Goal: Information Seeking & Learning: Find specific fact

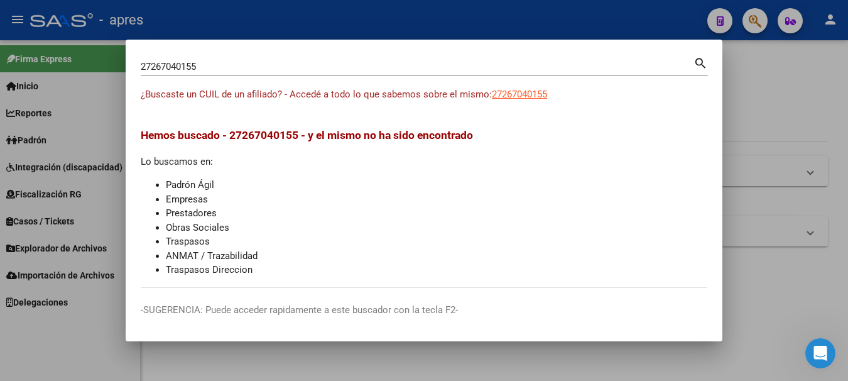
scroll to position [2, 0]
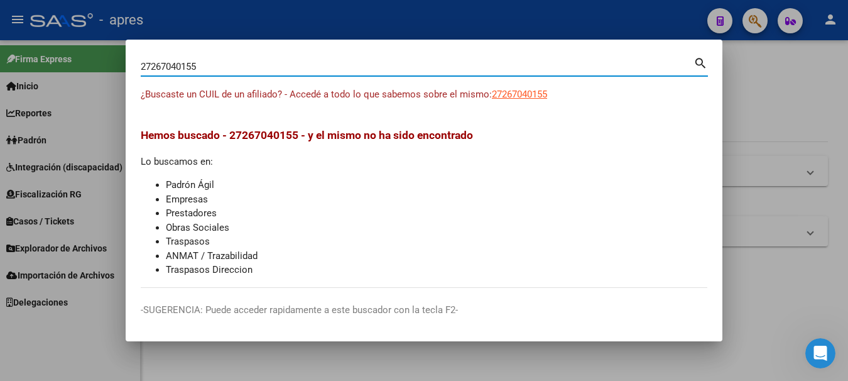
drag, startPoint x: 217, startPoint y: 66, endPoint x: -8, endPoint y: 66, distance: 224.8
click at [0, 66] on html "menu - apres person Firma Express Inicio Calendario SSS Instructivos Contacto O…" at bounding box center [424, 190] width 848 height 381
paste input "0348834879"
type input "20348834879"
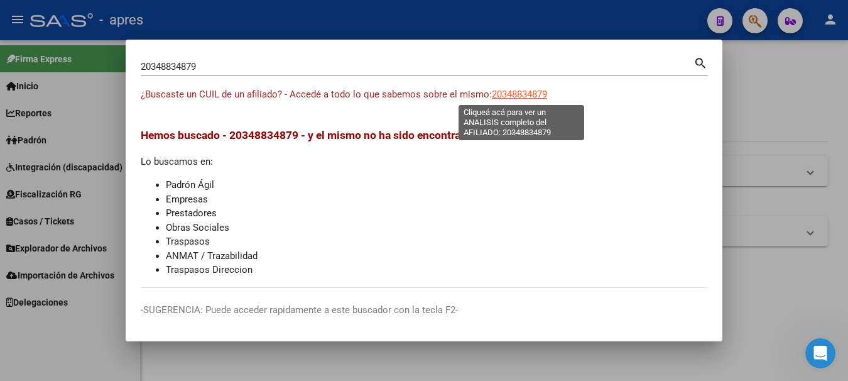
click at [521, 96] on span "20348834879" at bounding box center [519, 94] width 55 height 11
type textarea "20348834879"
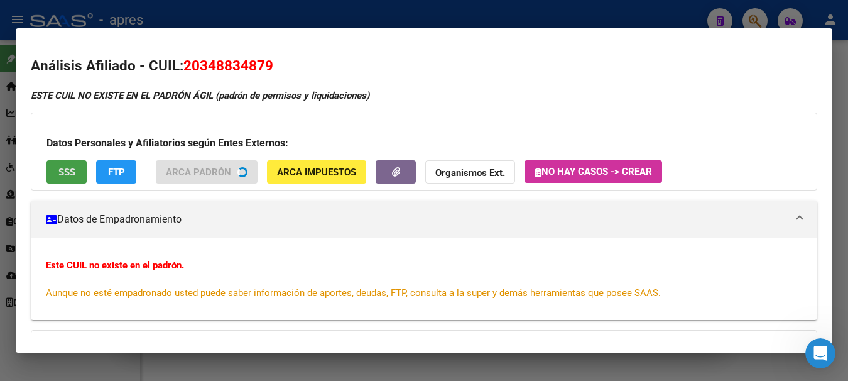
click at [75, 180] on button "SSS" at bounding box center [66, 171] width 40 height 23
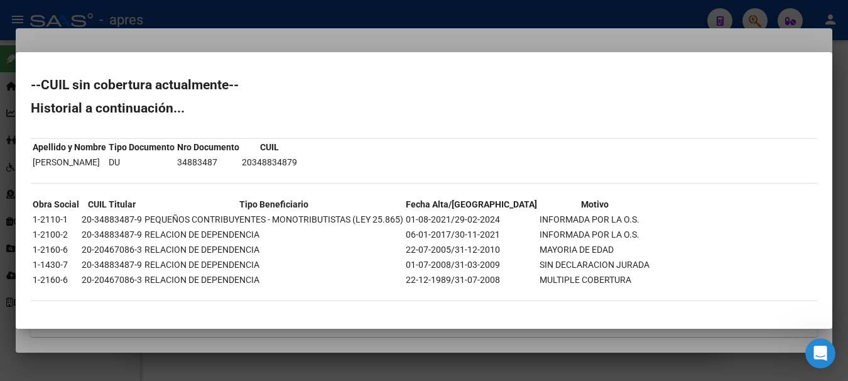
click at [174, 9] on div at bounding box center [424, 190] width 848 height 381
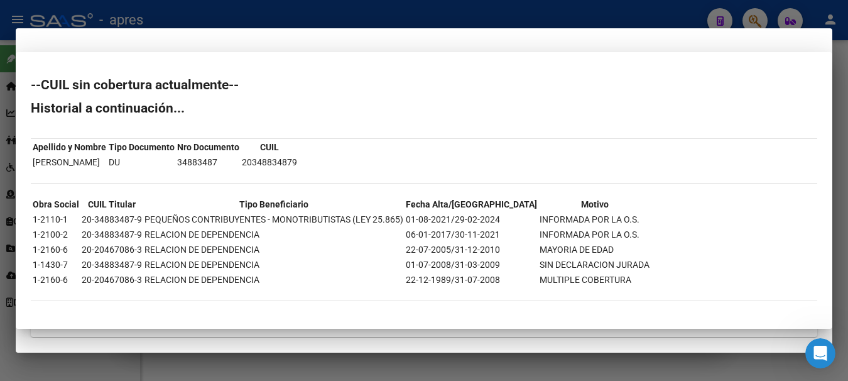
click at [174, 9] on div at bounding box center [424, 190] width 848 height 381
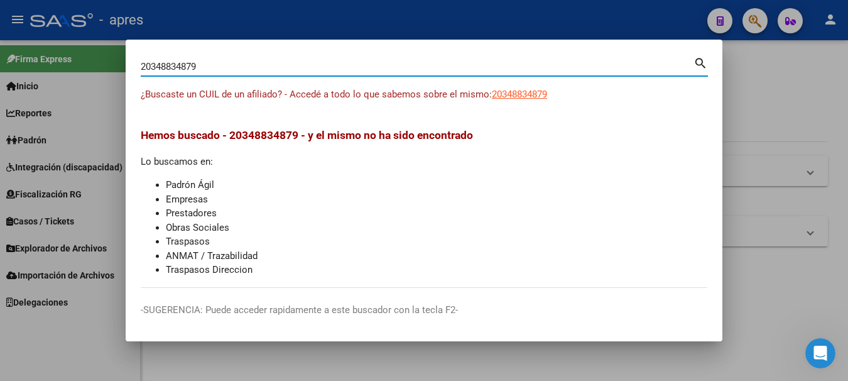
click at [0, 103] on html "menu - apres person Firma Express Inicio Calendario SSS Instructivos Contacto O…" at bounding box center [424, 190] width 848 height 381
paste input "7347391064"
type input "27347391064"
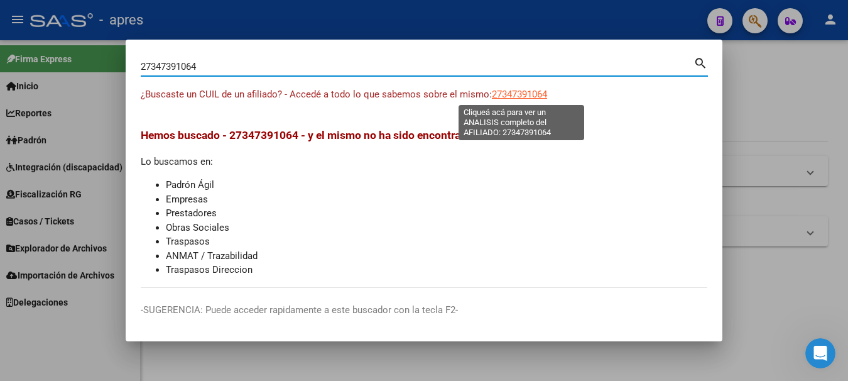
click at [534, 91] on span "27347391064" at bounding box center [519, 94] width 55 height 11
type textarea "27347391064"
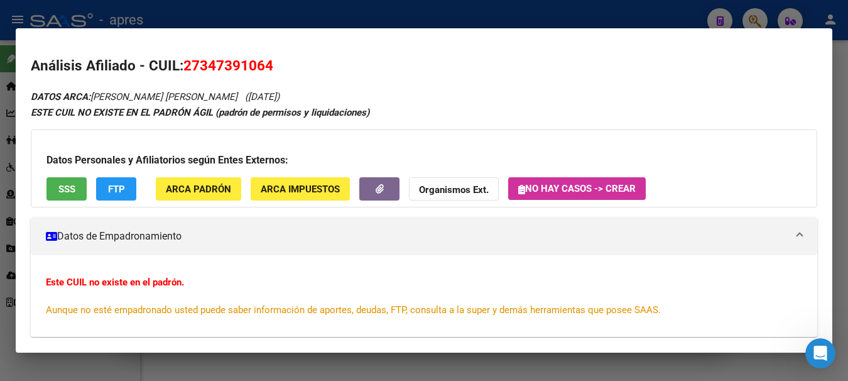
click at [60, 173] on div "Datos Personales y Afiliatorios según Entes Externos: SSS FTP ARCA Padrón ARCA …" at bounding box center [424, 168] width 786 height 78
click at [61, 193] on span "SSS" at bounding box center [66, 188] width 17 height 11
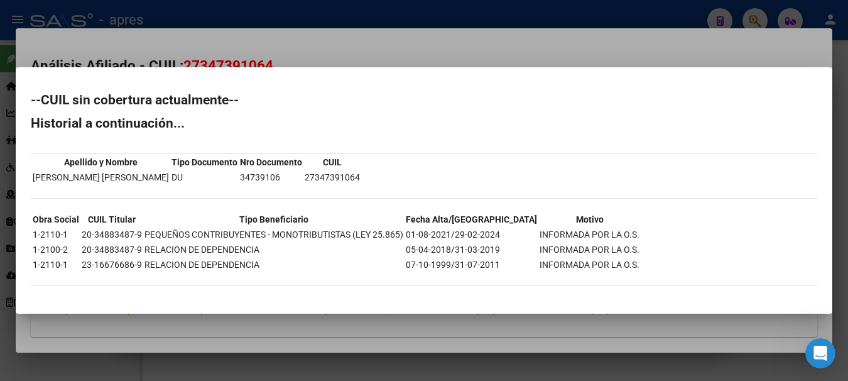
click at [536, 13] on div at bounding box center [424, 190] width 848 height 381
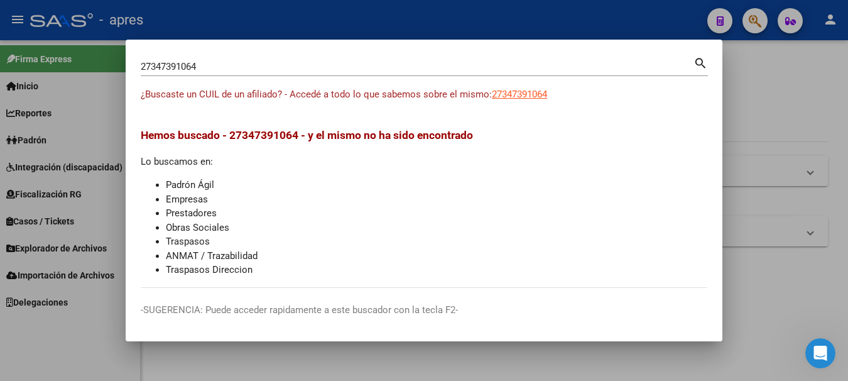
drag, startPoint x: 661, startPoint y: 60, endPoint x: -8, endPoint y: 70, distance: 668.3
click at [0, 70] on html "menu - apres person Firma Express Inicio Calendario SSS Instructivos Contacto O…" at bounding box center [424, 190] width 848 height 381
click at [296, 58] on div "27347391064 Buscar (apellido, dni, [PERSON_NAME], [PERSON_NAME], cuit, obra soc…" at bounding box center [417, 66] width 553 height 19
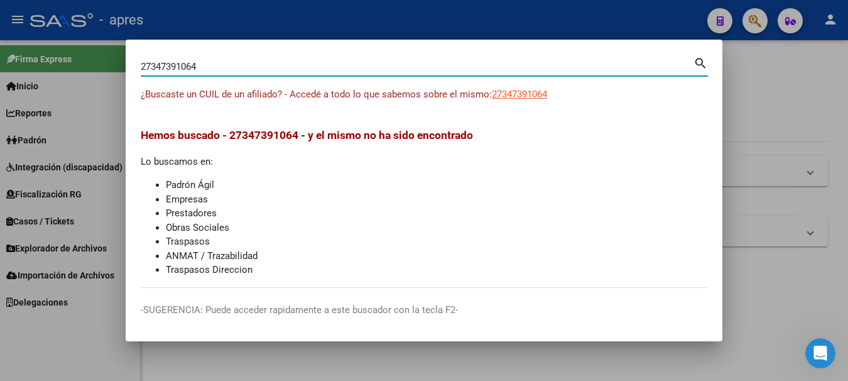
click at [296, 58] on div "27347391064 Buscar (apellido, dni, [PERSON_NAME], [PERSON_NAME], cuit, obra soc…" at bounding box center [417, 66] width 553 height 19
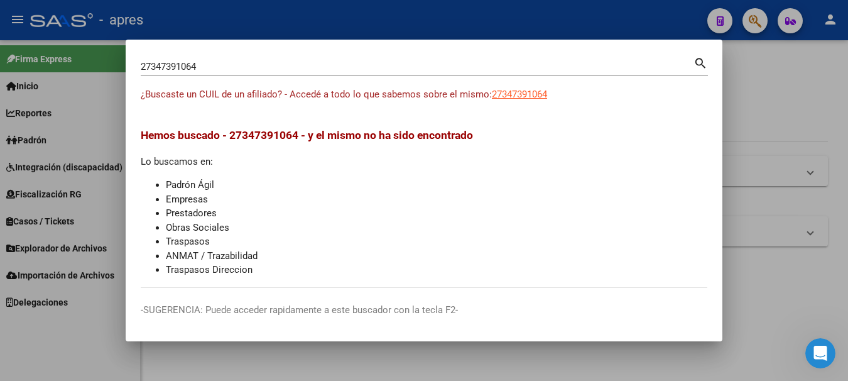
click at [296, 58] on div "27347391064 Buscar (apellido, dni, [PERSON_NAME], [PERSON_NAME], cuit, obra soc…" at bounding box center [417, 66] width 553 height 19
drag, startPoint x: 296, startPoint y: 58, endPoint x: -8, endPoint y: 6, distance: 308.4
click at [0, 6] on html "menu - apres person Firma Express Inicio Calendario SSS Instructivos Contacto O…" at bounding box center [424, 190] width 848 height 381
click at [276, 50] on mat-dialog-container "27347391064 Buscar (apellido, dni, cuil, nro traspaso, cuit, obra social) searc…" at bounding box center [424, 191] width 597 height 302
click at [273, 62] on input "27347391064" at bounding box center [417, 66] width 553 height 11
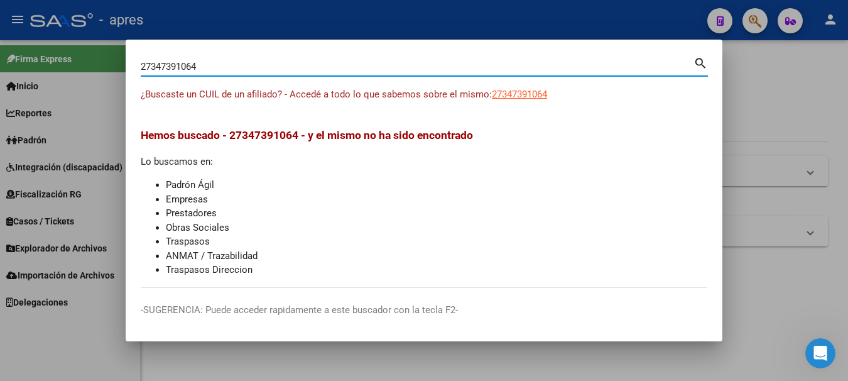
click at [273, 62] on input "27347391064" at bounding box center [417, 66] width 553 height 11
type input "2"
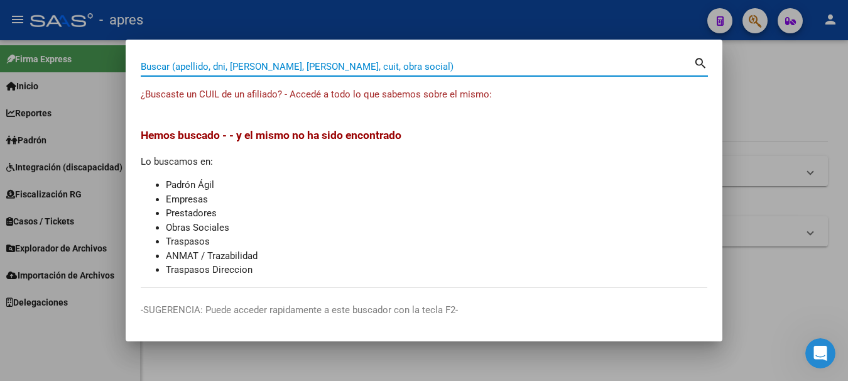
click at [457, 70] on input "Buscar (apellido, dni, [PERSON_NAME], [PERSON_NAME], cuit, obra social)" at bounding box center [417, 66] width 553 height 11
paste input "27-34178439-0"
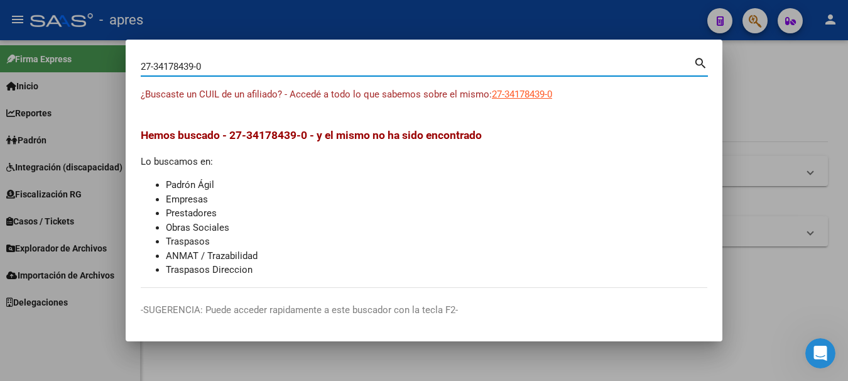
click at [209, 60] on div "27-34178439-0 Buscar (apellido, dni, [PERSON_NAME], [PERSON_NAME], cuit, obra s…" at bounding box center [417, 66] width 553 height 19
drag, startPoint x: 154, startPoint y: 63, endPoint x: 84, endPoint y: 64, distance: 69.7
click at [84, 64] on div "27-34178439 Buscar (apellido, dni, cuil, nro traspaso, cuit, obra social) searc…" at bounding box center [424, 190] width 848 height 381
click at [225, 68] on input "34178439" at bounding box center [417, 66] width 553 height 11
type input "34178439"
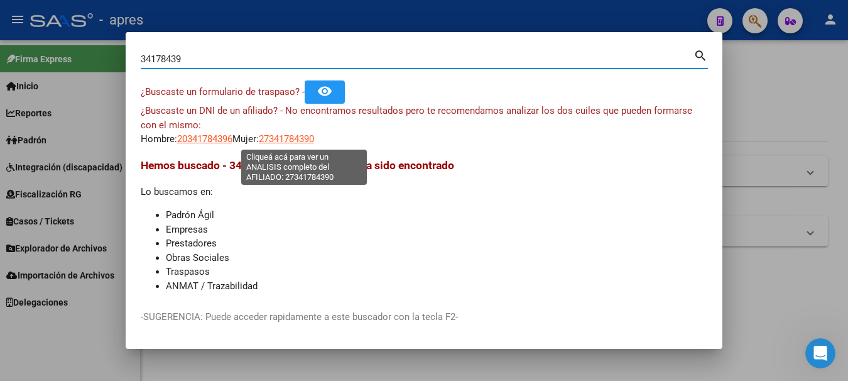
click at [304, 141] on span "27341784390" at bounding box center [286, 138] width 55 height 11
type textarea "27341784390"
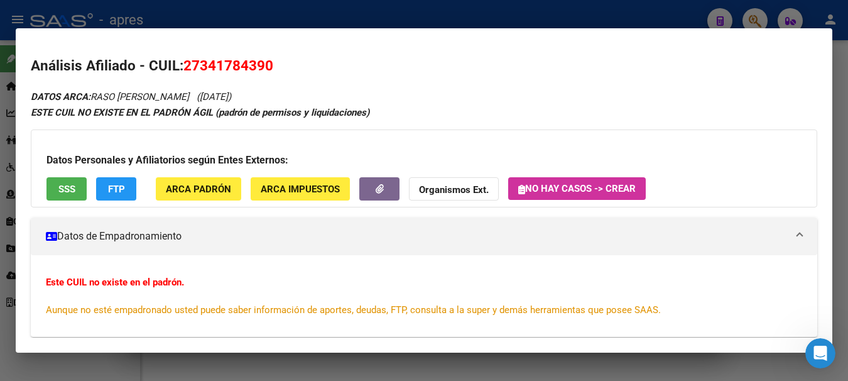
click at [65, 171] on div "Datos Personales y Afiliatorios según Entes Externos: SSS FTP ARCA Padrón ARCA …" at bounding box center [424, 168] width 786 height 78
click at [64, 189] on span "SSS" at bounding box center [66, 188] width 17 height 11
